Goal: Transaction & Acquisition: Purchase product/service

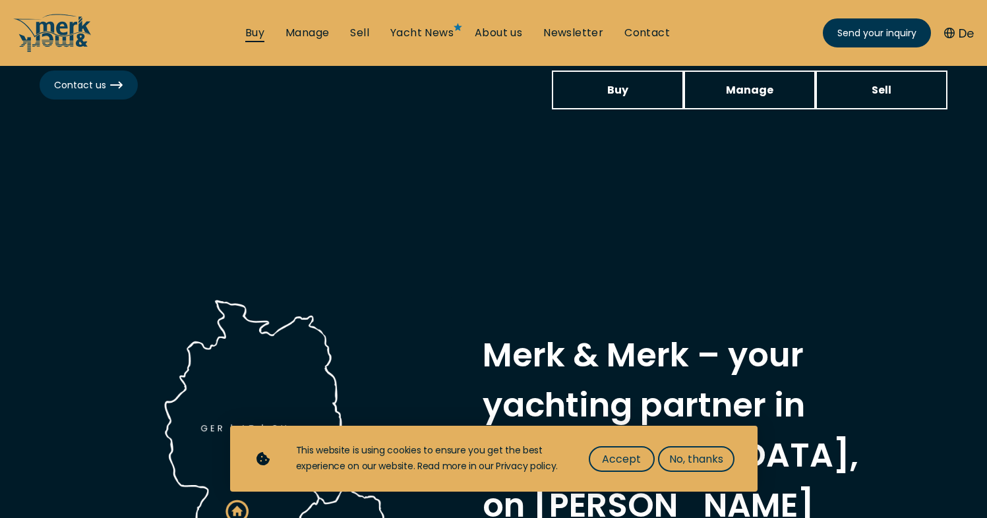
click at [257, 29] on link "Buy" at bounding box center [254, 33] width 19 height 15
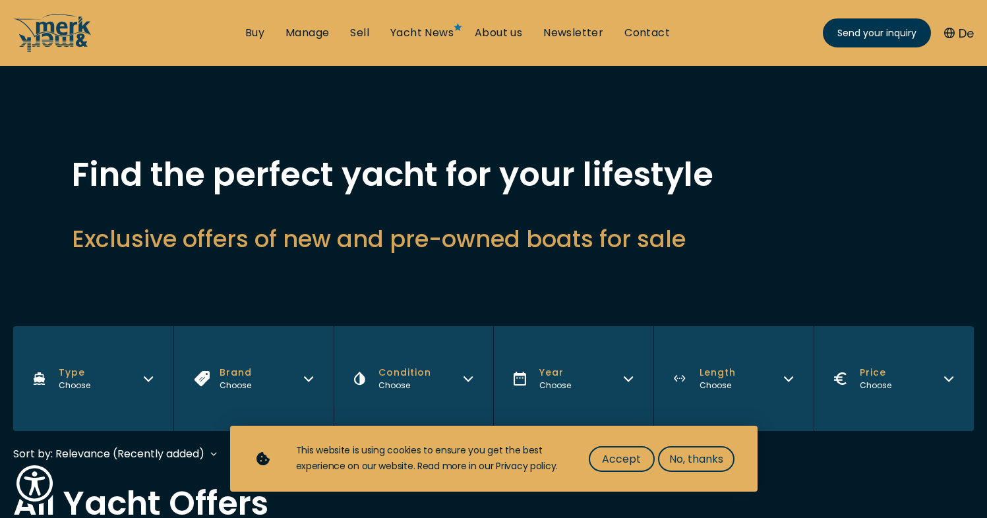
click at [349, 246] on h2 "Exclusive offers of new and pre-owned boats for sale" at bounding box center [494, 239] width 844 height 32
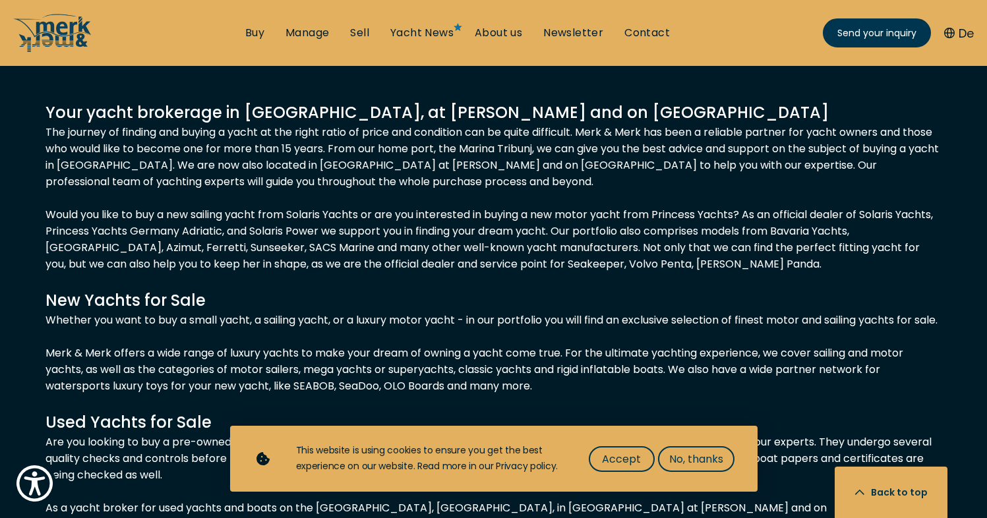
click at [349, 247] on div "Your yacht brokerage in [GEOGRAPHIC_DATA], at [PERSON_NAME] and on [GEOGRAPHIC_…" at bounding box center [493, 439] width 896 height 676
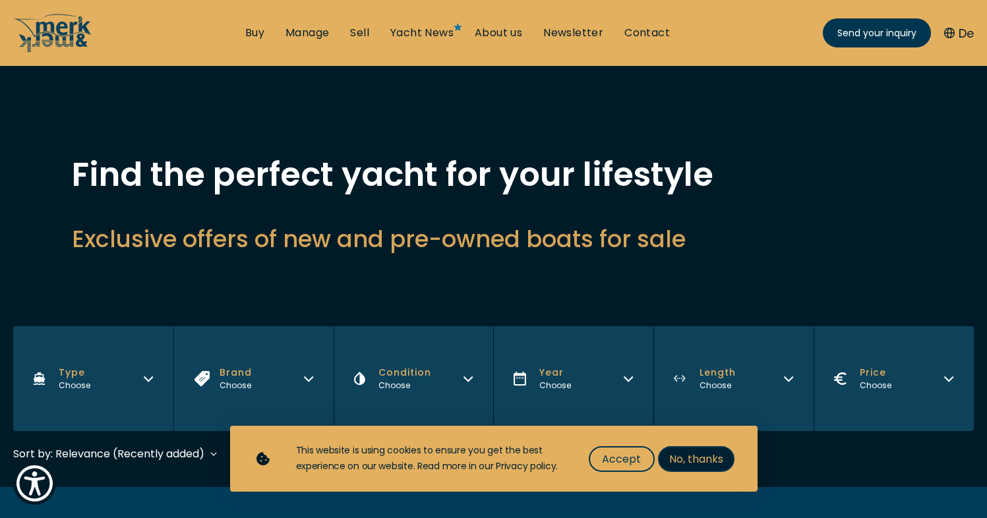
click at [692, 463] on span "No, thanks" at bounding box center [696, 459] width 54 height 16
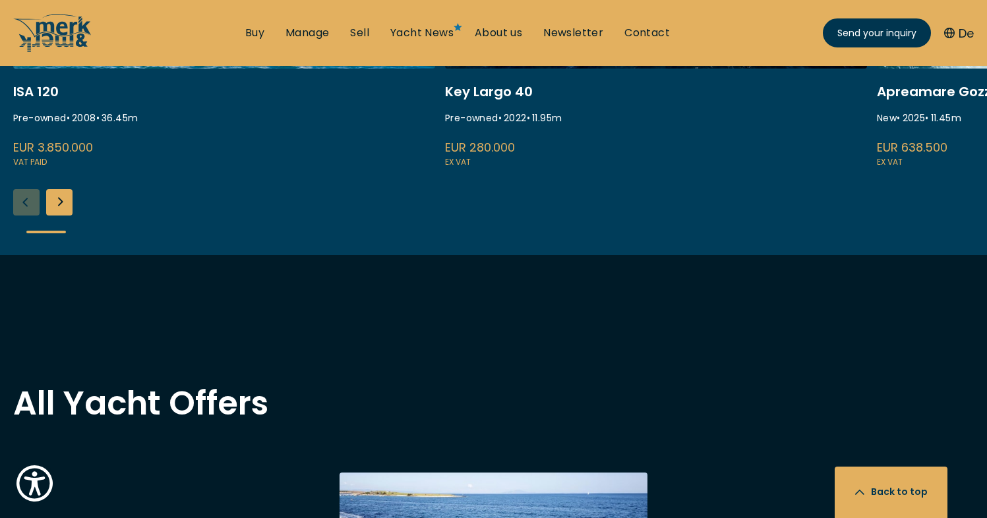
scroll to position [1132, 0]
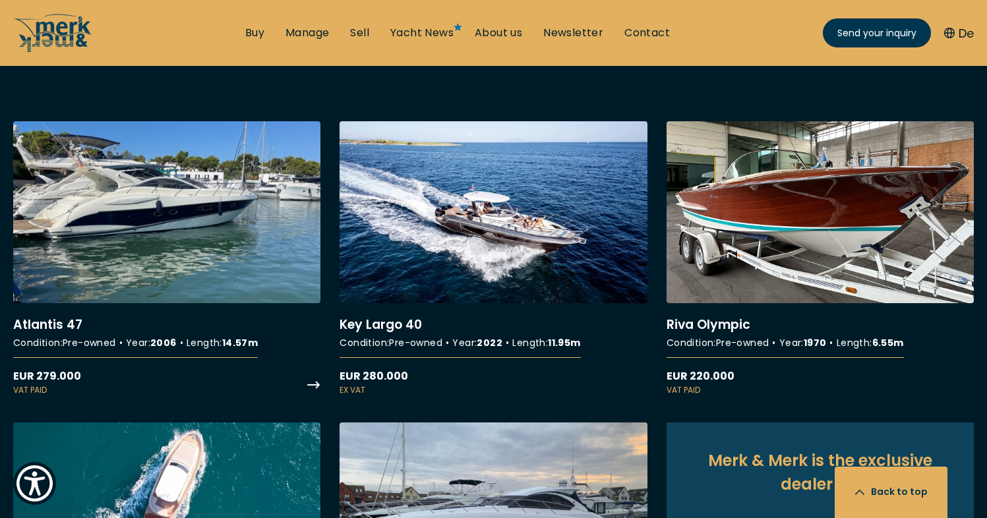
click at [196, 196] on link "More details about Atlantis 47" at bounding box center [166, 259] width 307 height 276
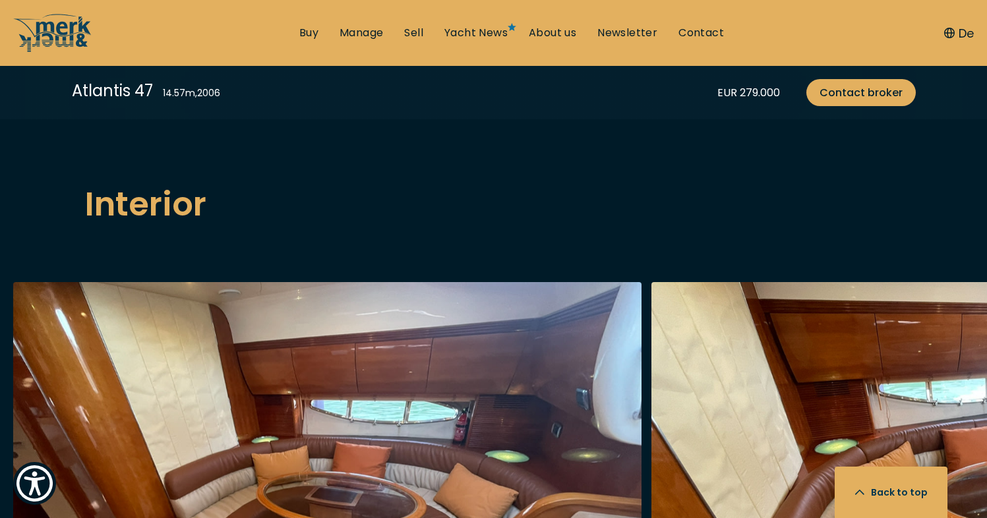
scroll to position [1902, 0]
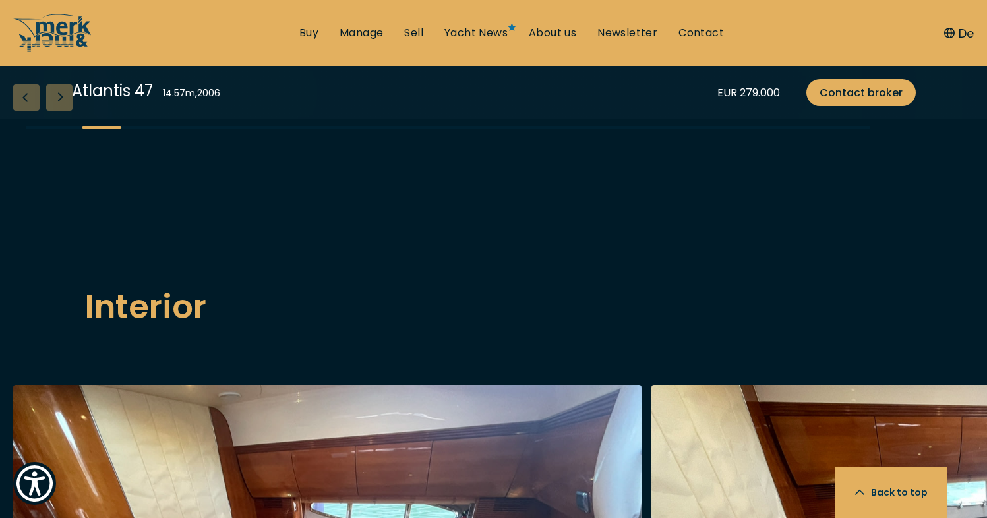
scroll to position [1703, 0]
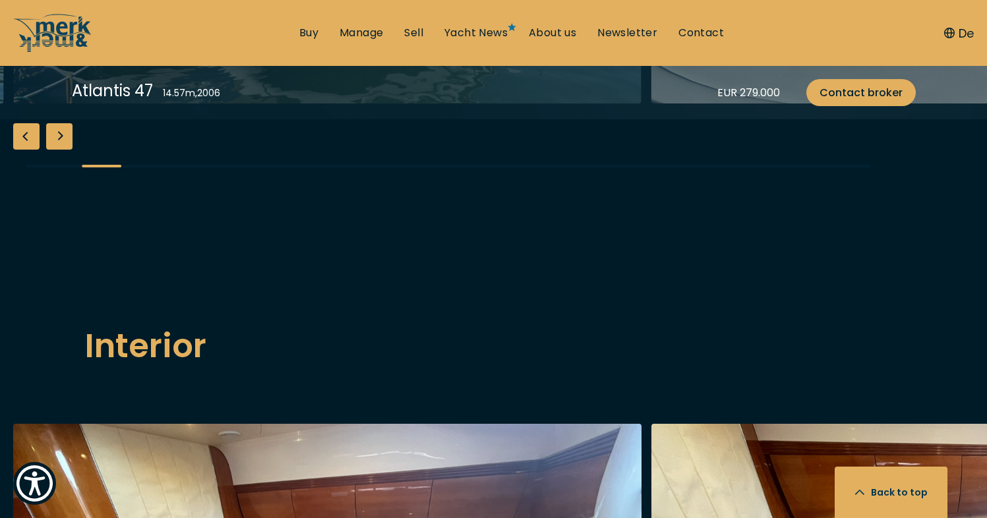
click at [70, 150] on div "Next slide" at bounding box center [59, 136] width 26 height 26
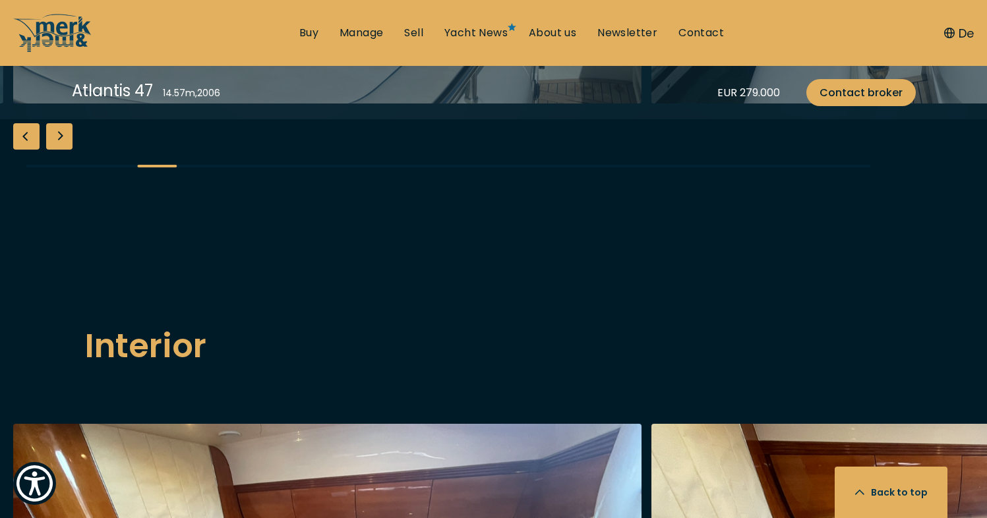
click at [70, 150] on div "Next slide" at bounding box center [59, 136] width 26 height 26
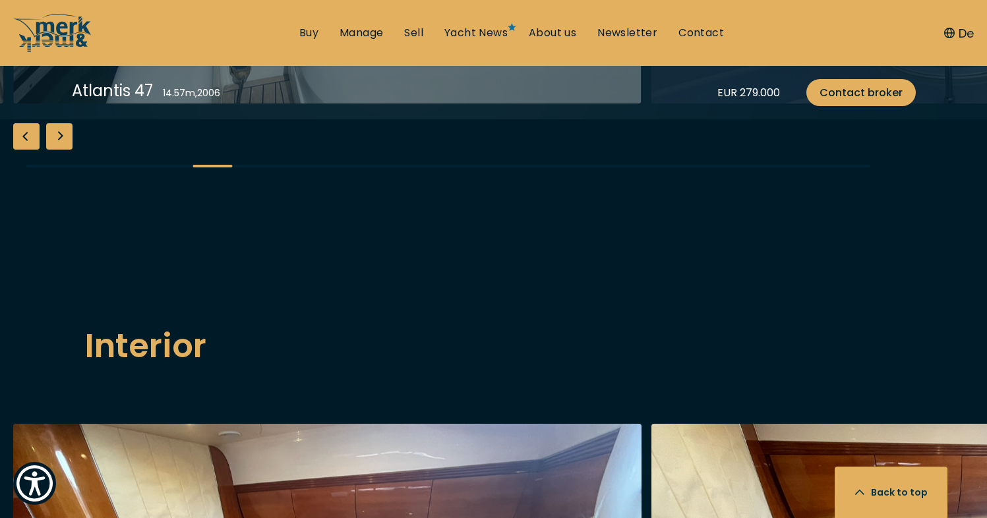
click at [70, 150] on div "Next slide" at bounding box center [59, 136] width 26 height 26
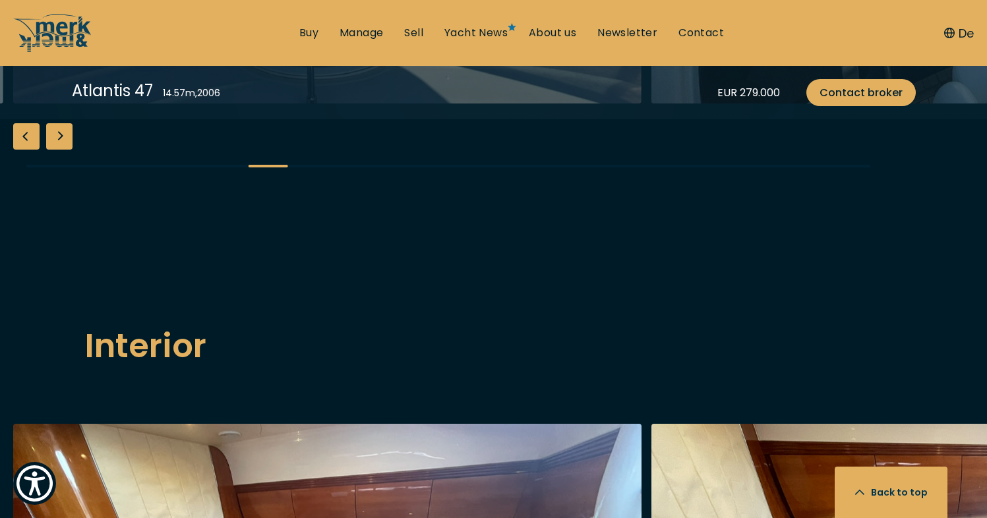
click at [70, 150] on div "Next slide" at bounding box center [59, 136] width 26 height 26
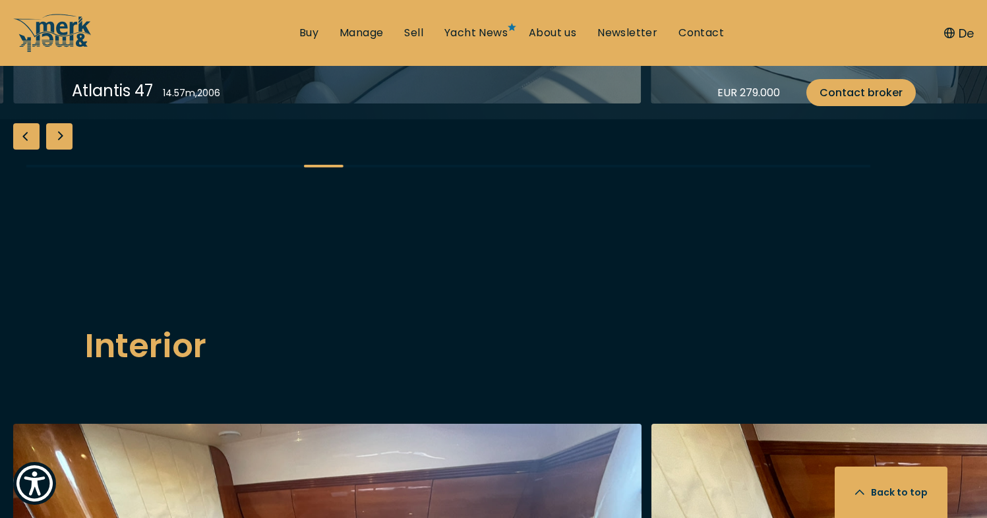
click at [70, 150] on div "Next slide" at bounding box center [59, 136] width 26 height 26
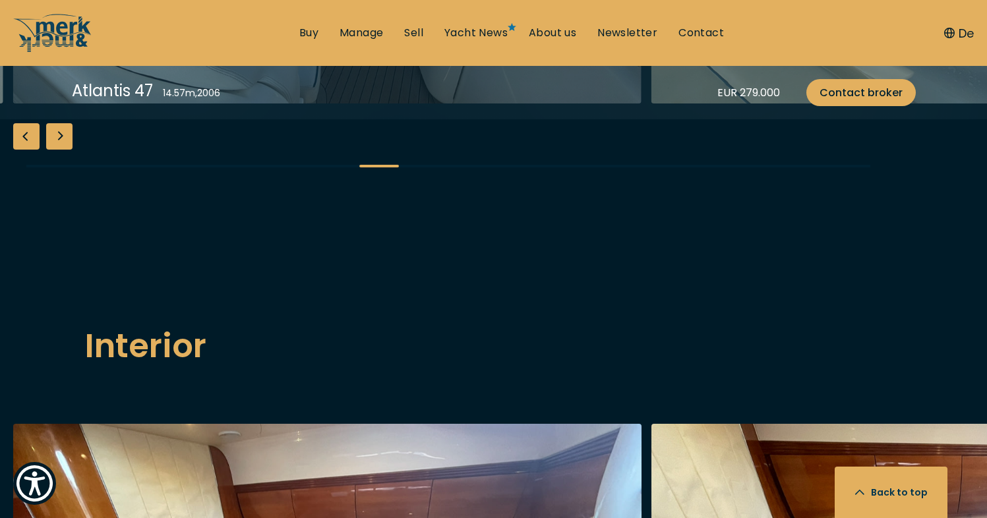
click at [70, 150] on div "Next slide" at bounding box center [59, 136] width 26 height 26
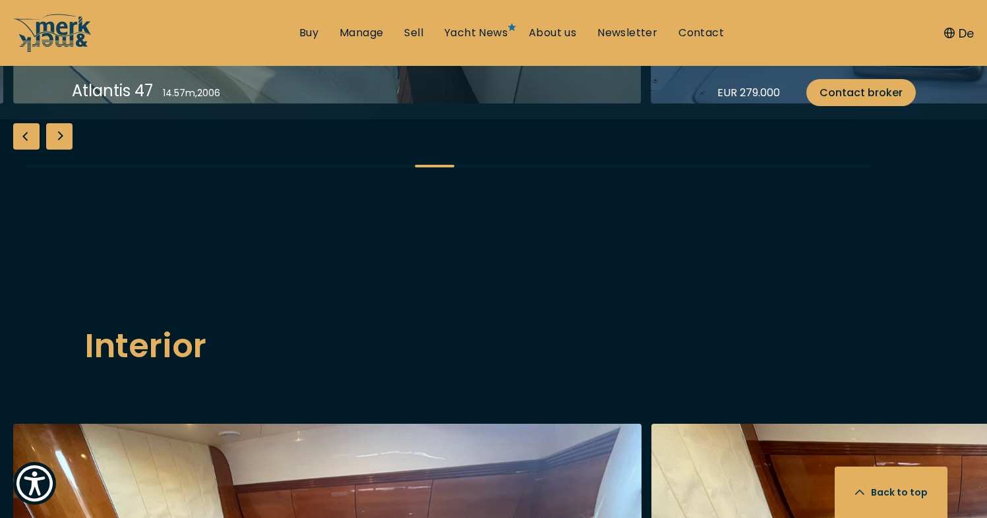
click at [70, 150] on div "Next slide" at bounding box center [59, 136] width 26 height 26
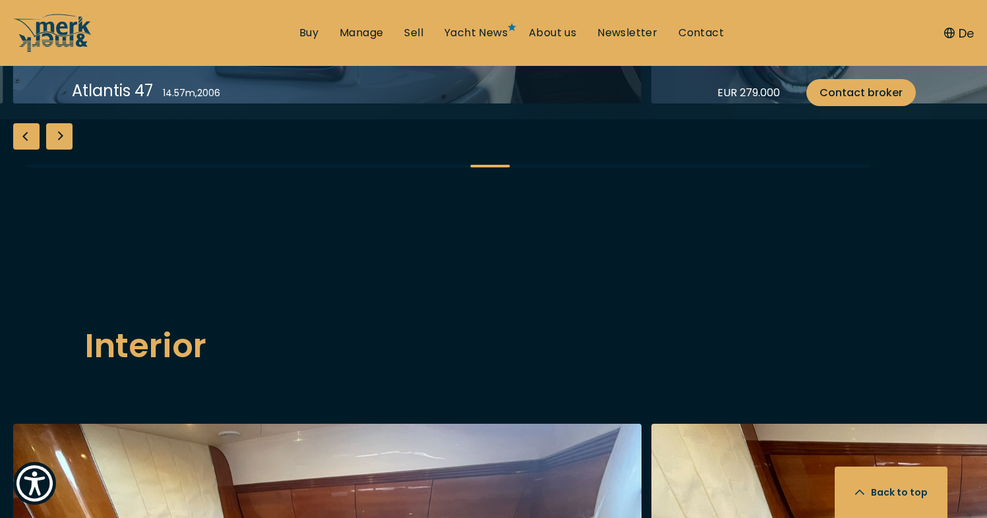
click at [70, 150] on div "Next slide" at bounding box center [59, 136] width 26 height 26
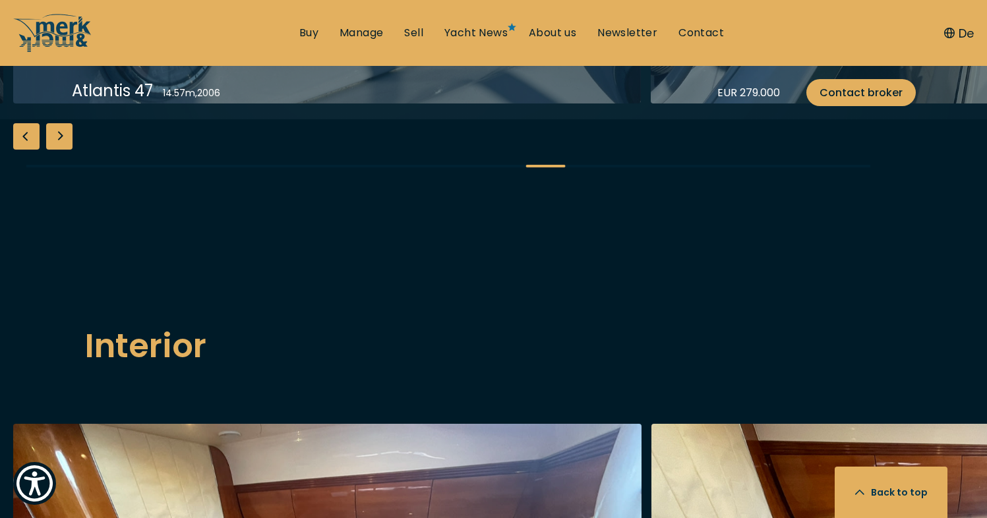
click at [70, 150] on div "Next slide" at bounding box center [59, 136] width 26 height 26
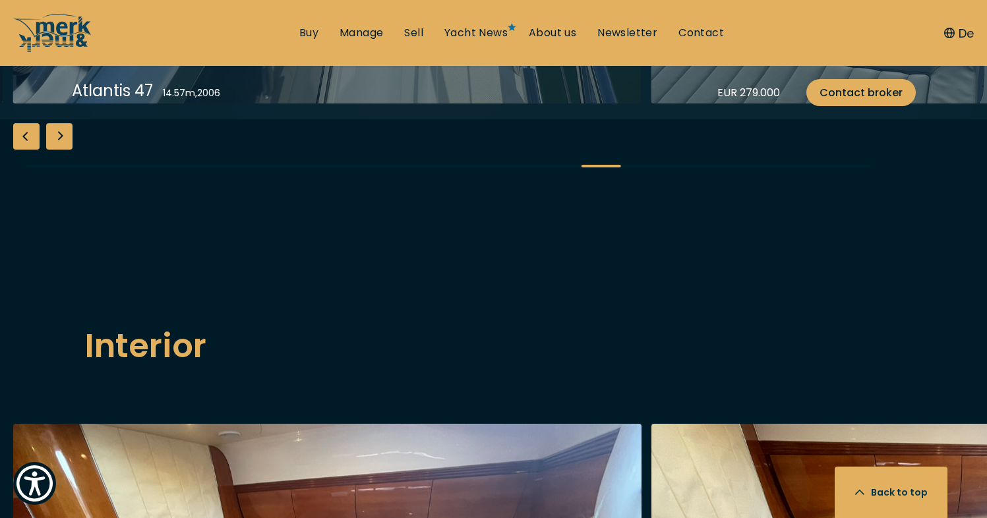
click at [70, 150] on div "Next slide" at bounding box center [59, 136] width 26 height 26
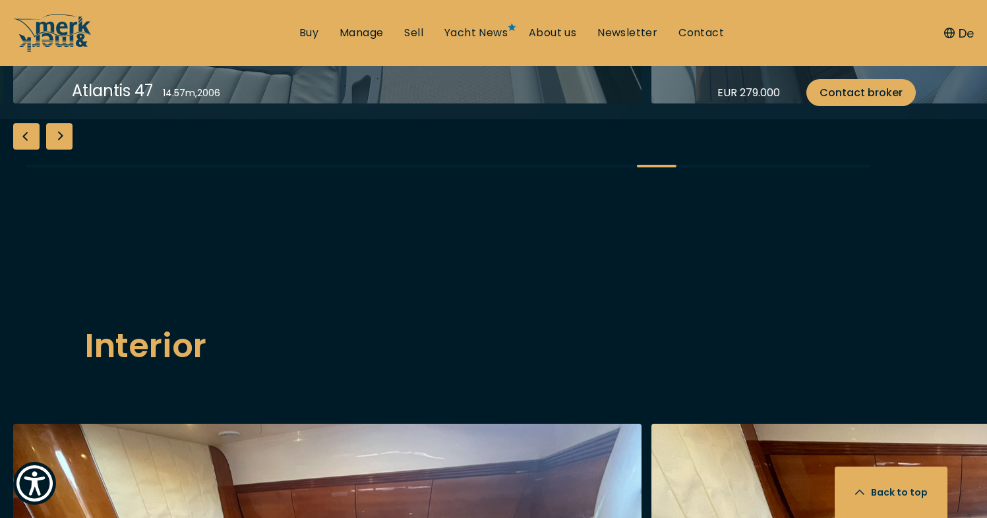
click at [70, 150] on div "Next slide" at bounding box center [59, 136] width 26 height 26
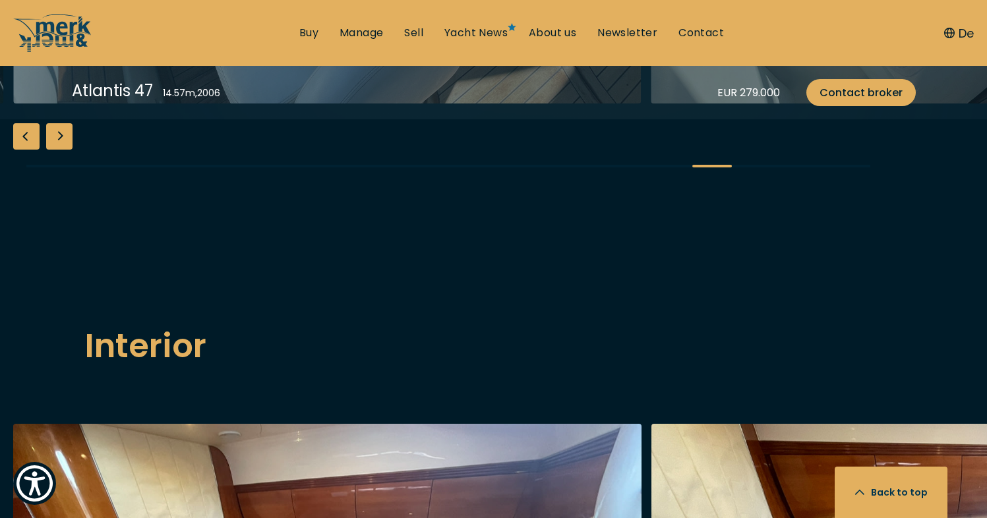
click at [70, 150] on div "Next slide" at bounding box center [59, 136] width 26 height 26
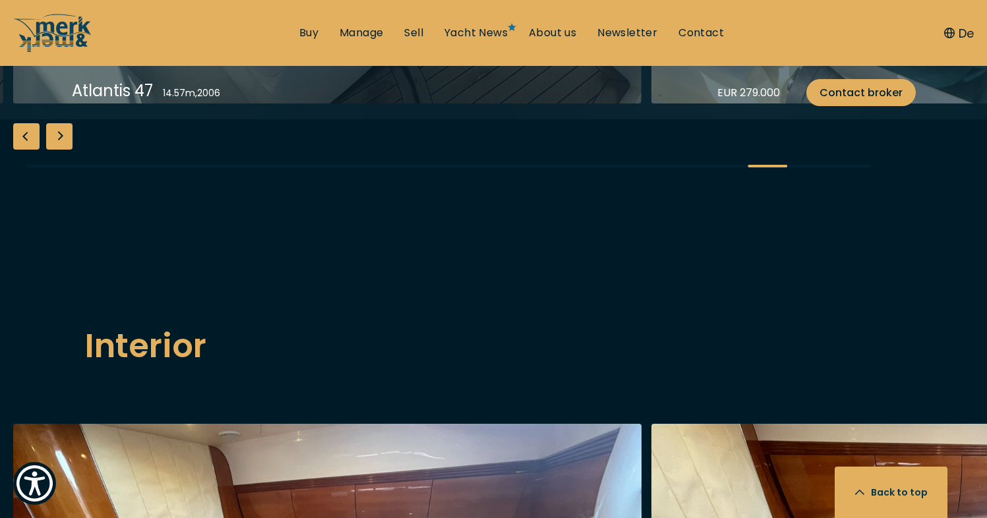
click at [70, 150] on div "Next slide" at bounding box center [59, 136] width 26 height 26
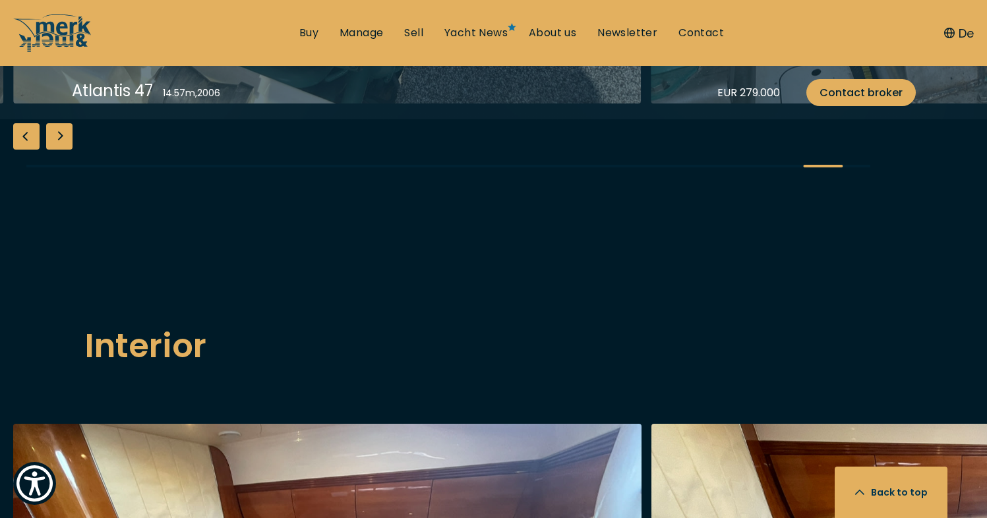
click at [70, 150] on div "Next slide" at bounding box center [59, 136] width 26 height 26
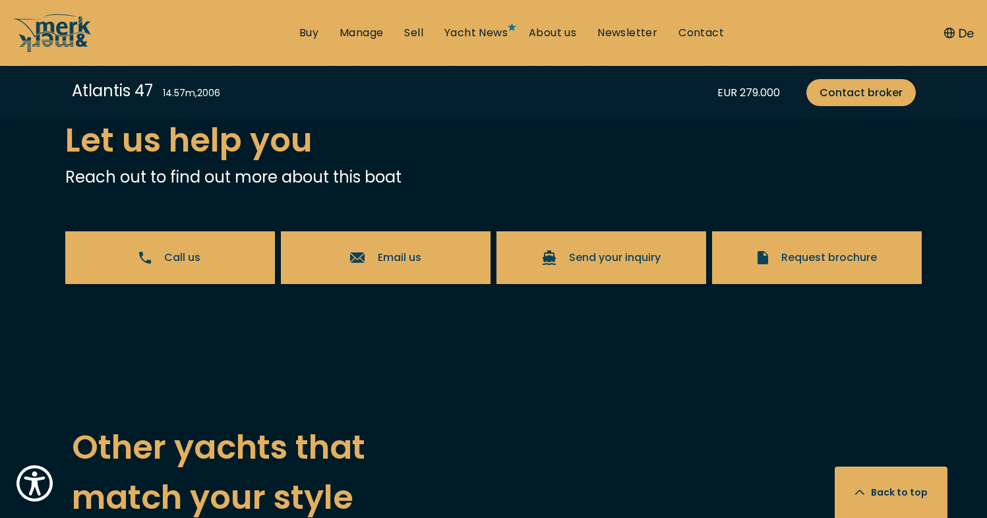
scroll to position [2695, 0]
